Goal: Task Accomplishment & Management: Manage account settings

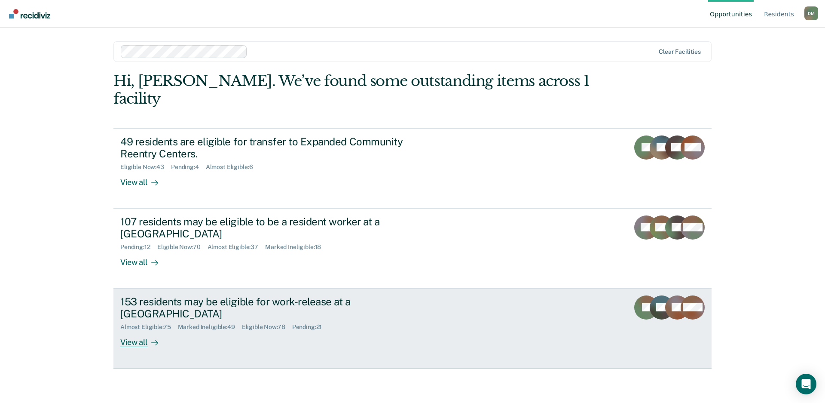
click at [381, 302] on div "153 residents may be eligible for work-release at a [GEOGRAPHIC_DATA]" at bounding box center [271, 307] width 302 height 25
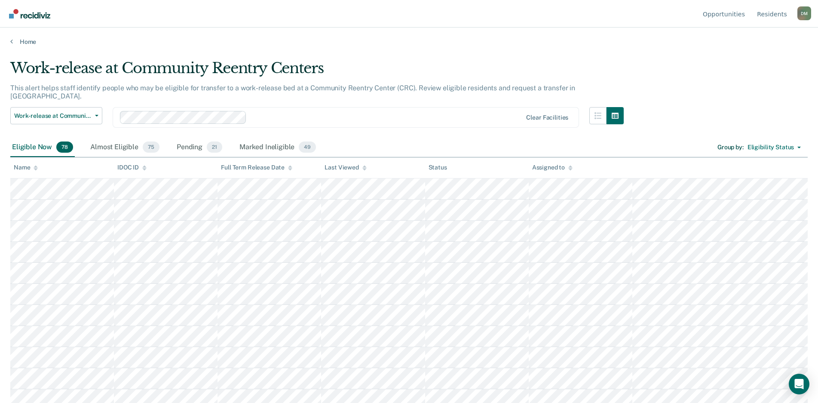
click at [364, 169] on icon at bounding box center [364, 169] width 4 height 2
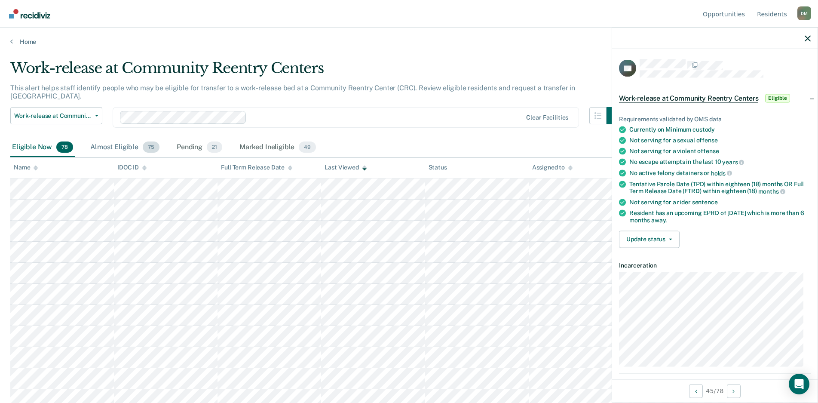
click at [120, 141] on div "Almost Eligible 75" at bounding box center [125, 147] width 73 height 19
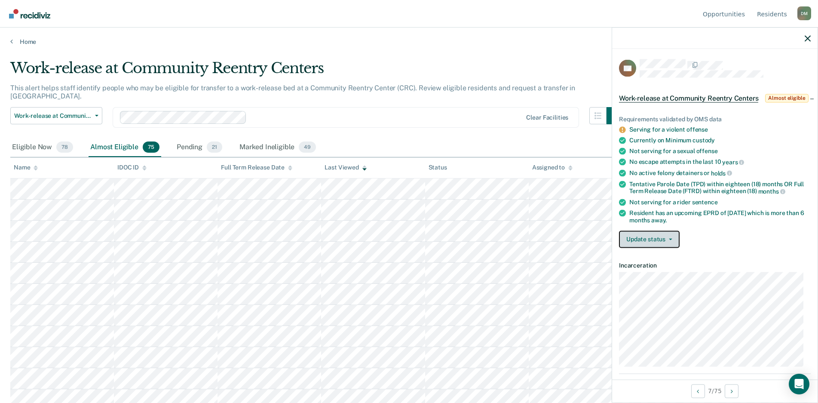
click at [653, 245] on button "Update status" at bounding box center [649, 238] width 61 height 17
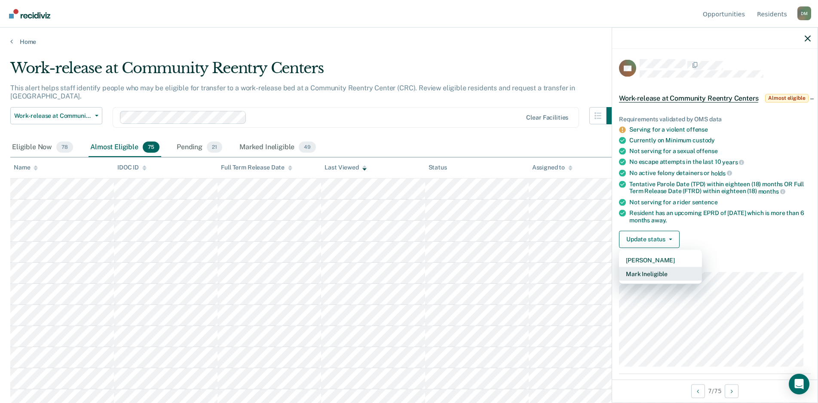
click at [643, 280] on button "Mark Ineligible" at bounding box center [660, 274] width 83 height 14
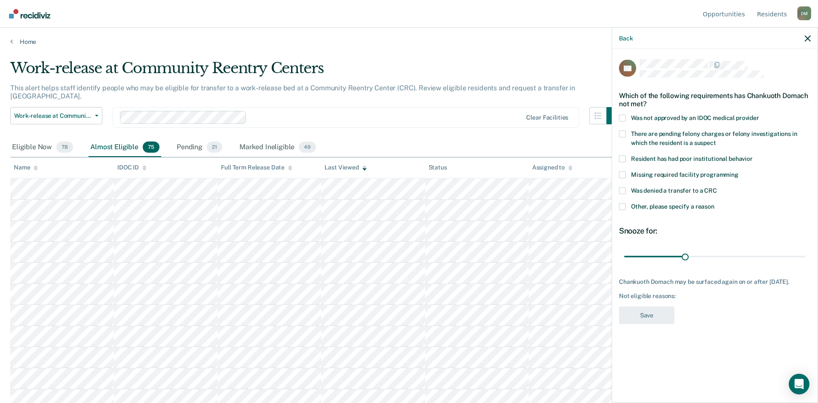
click at [622, 190] on span at bounding box center [622, 190] width 7 height 7
click at [717, 187] on input "Was denied a transfer to a CRC" at bounding box center [717, 187] width 0 height 0
drag, startPoint x: 672, startPoint y: 257, endPoint x: 656, endPoint y: 260, distance: 16.6
type input "30"
click at [656, 260] on input "range" at bounding box center [714, 256] width 181 height 15
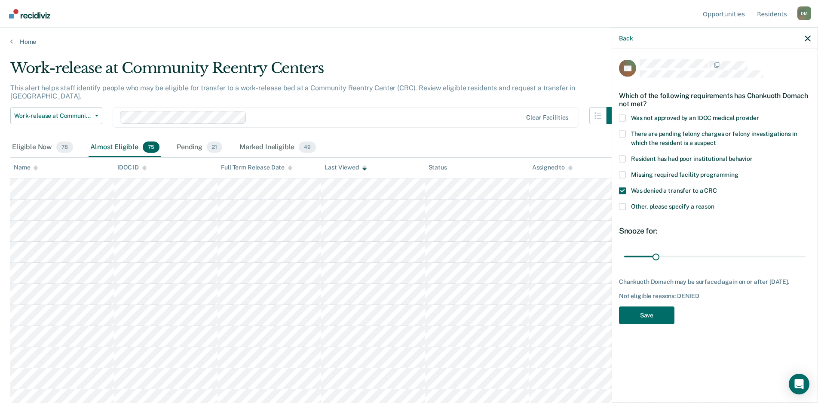
click at [620, 206] on span at bounding box center [622, 206] width 7 height 7
click at [714, 203] on input "Other, please specify a reason" at bounding box center [714, 203] width 0 height 0
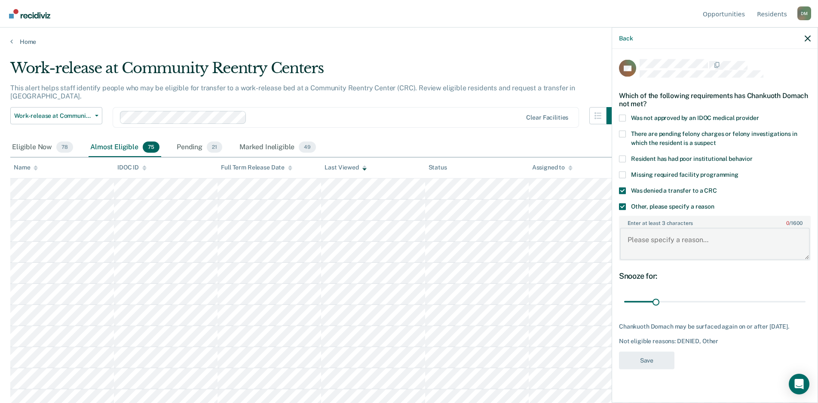
click at [629, 242] on textarea "Enter at least 3 characters 0 / 1600" at bounding box center [715, 244] width 190 height 32
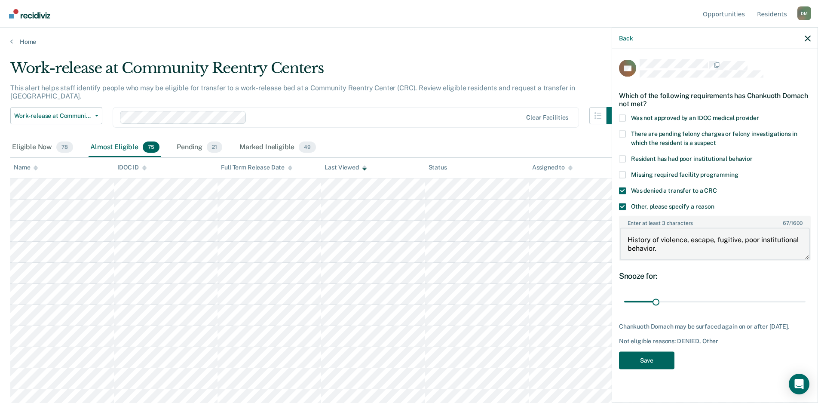
type textarea "History of violence, escape, fugitive, poor institutional behavior."
drag, startPoint x: 648, startPoint y: 368, endPoint x: 821, endPoint y: 375, distance: 173.0
click at [647, 369] on button "Save" at bounding box center [646, 360] width 55 height 18
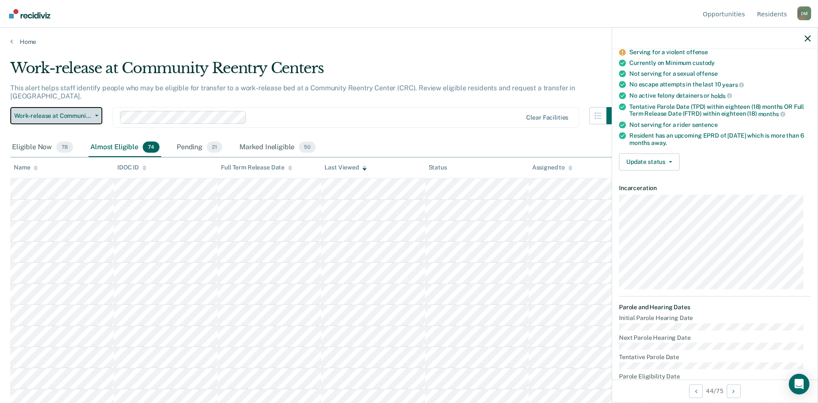
click at [40, 112] on span "Work-release at Community Reentry Centers" at bounding box center [52, 115] width 77 height 7
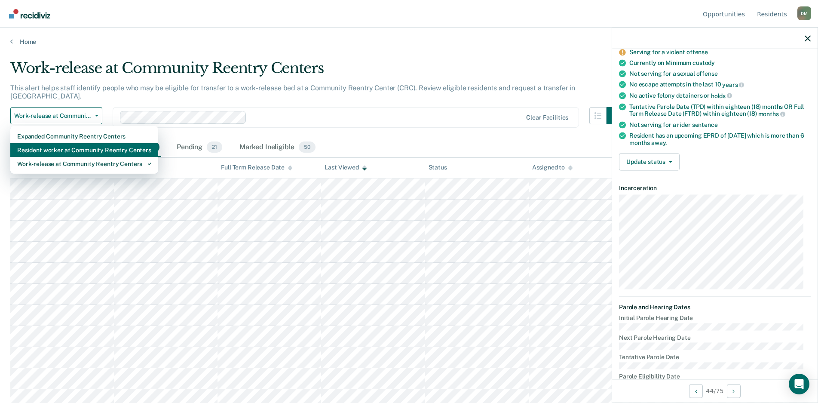
click at [44, 146] on div "Resident worker at Community Reentry Centers" at bounding box center [84, 150] width 134 height 14
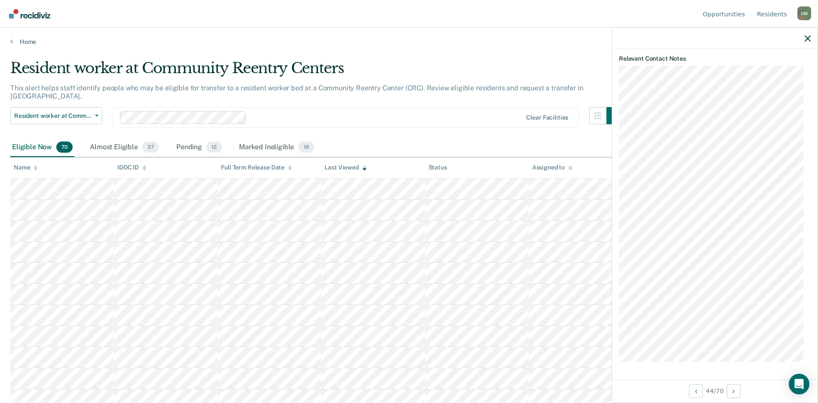
scroll to position [412, 0]
click at [101, 143] on div "Almost Eligible 37" at bounding box center [124, 147] width 73 height 19
click at [810, 37] on icon "button" at bounding box center [808, 38] width 6 height 6
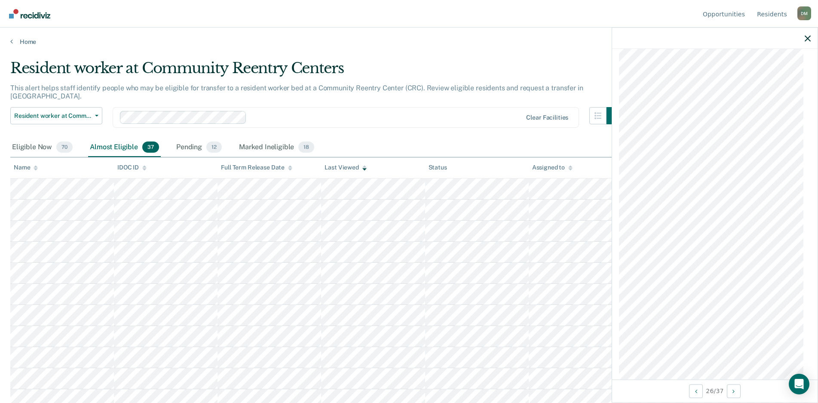
scroll to position [191, 0]
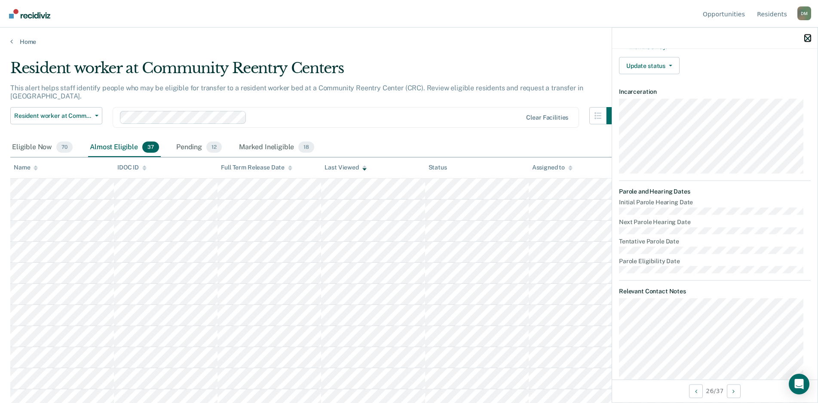
click at [806, 37] on icon "button" at bounding box center [808, 38] width 6 height 6
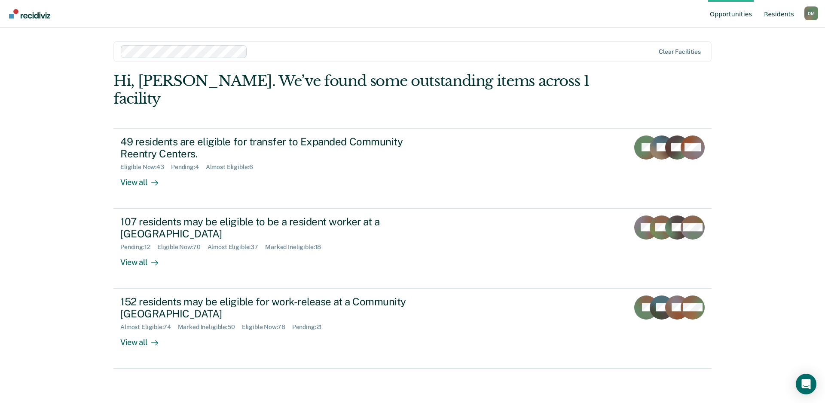
click at [786, 15] on link "Resident s" at bounding box center [780, 14] width 34 height 28
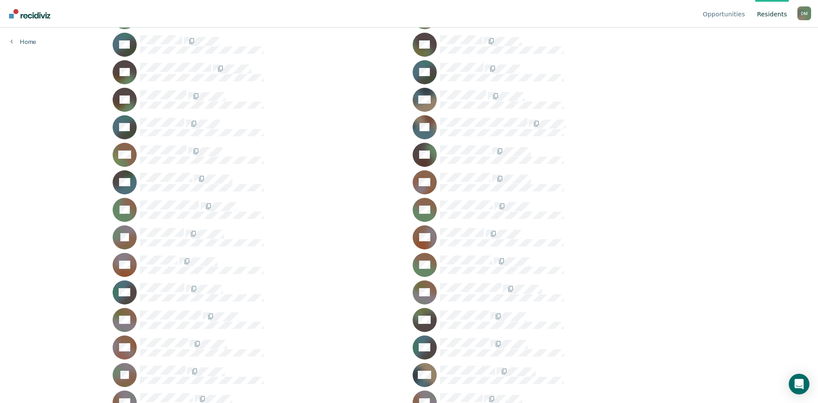
scroll to position [3267, 0]
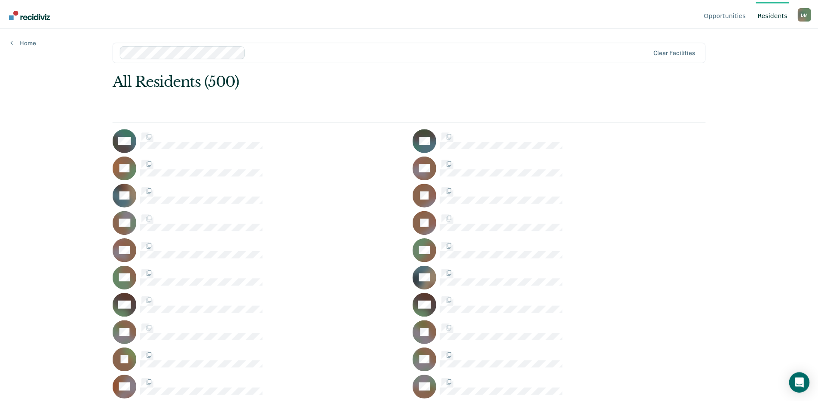
scroll to position [3267, 0]
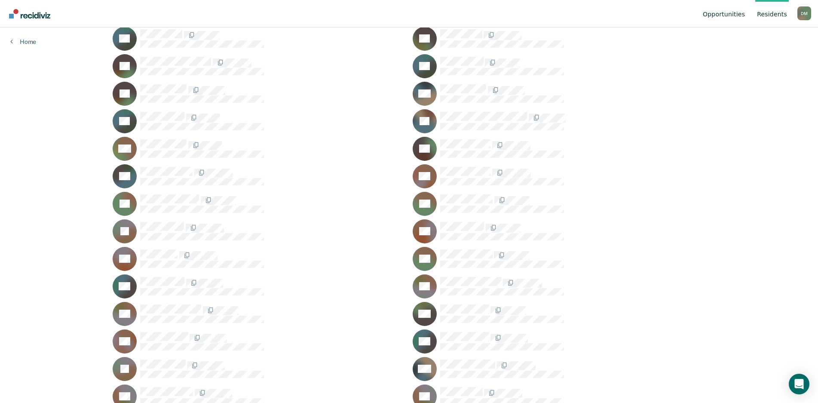
click at [723, 15] on link "Opportunities" at bounding box center [724, 14] width 46 height 28
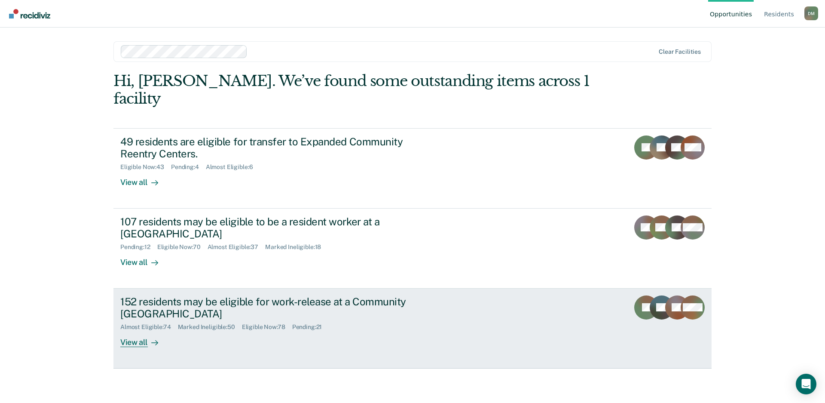
click at [202, 299] on div "152 residents may be eligible for work-release at a Community Reentry Center" at bounding box center [271, 307] width 302 height 25
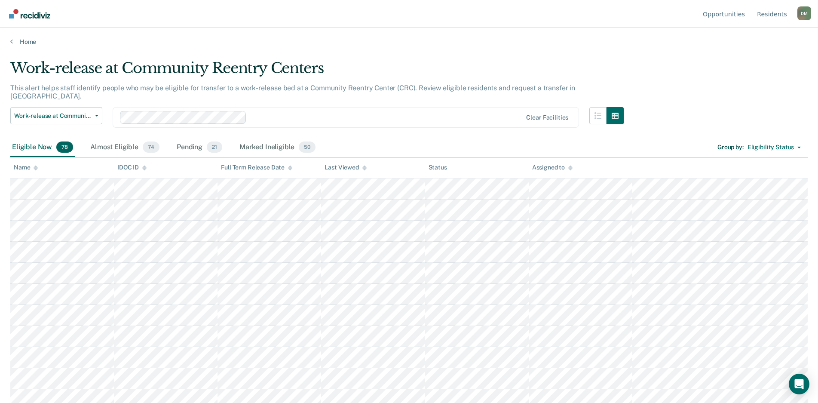
click at [35, 169] on icon at bounding box center [36, 168] width 4 height 6
